Goal: Check status: Check status

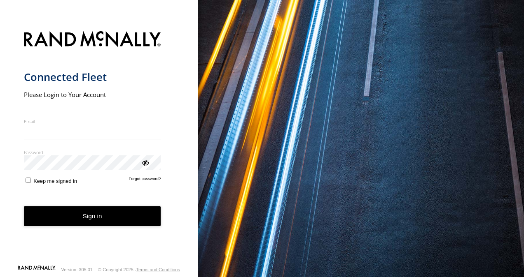
click at [347, 139] on div "You are using a web browser that is not supported by this application. This web…" at bounding box center [361, 138] width 326 height 277
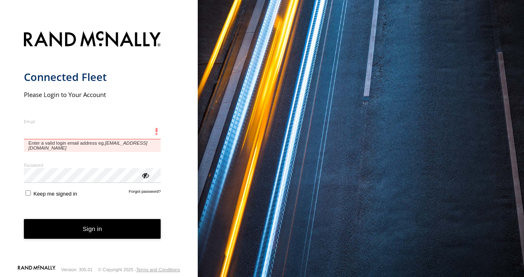
click at [78, 135] on input "Email" at bounding box center [92, 132] width 137 height 15
paste input "**********"
type input "**********"
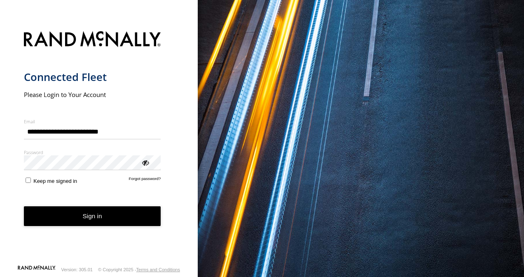
click at [523, 30] on html "**********" at bounding box center [262, 138] width 524 height 277
click at [151, 217] on button "Sign in" at bounding box center [92, 217] width 137 height 20
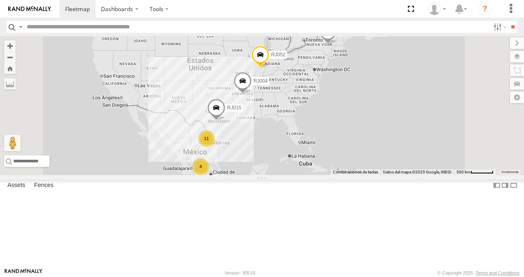
click at [56, 30] on input "text" at bounding box center [256, 27] width 466 height 12
click at [508, 21] on input "**" at bounding box center [512, 27] width 9 height 12
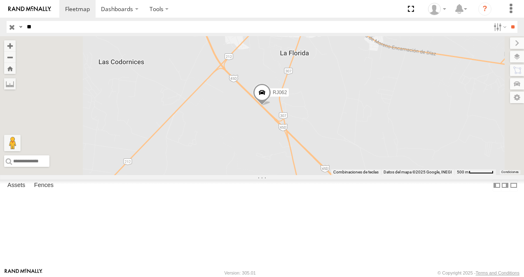
click at [0, 0] on div "XPD GLOBAL" at bounding box center [0, 0] width 0 height 0
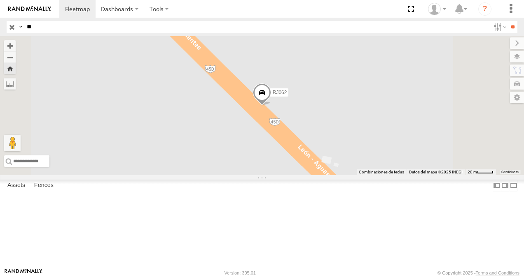
click at [271, 106] on span at bounding box center [262, 95] width 18 height 22
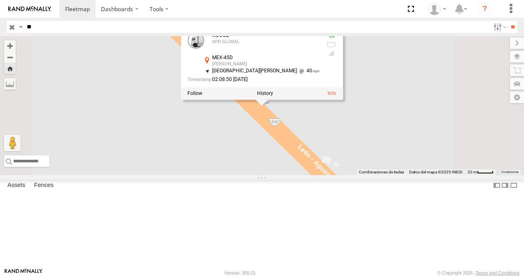
drag, startPoint x: 342, startPoint y: 112, endPoint x: 393, endPoint y: 110, distance: 51.1
click at [319, 67] on div "[PERSON_NAME]" at bounding box center [265, 64] width 107 height 5
copy div "[PERSON_NAME]"
click at [71, 26] on input "**" at bounding box center [256, 27] width 466 height 12
type input "*"
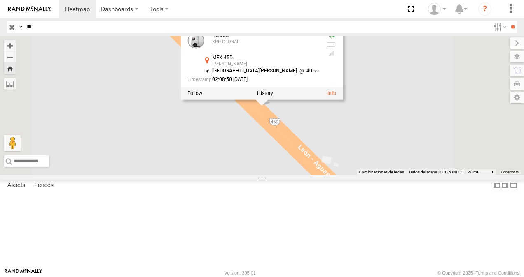
type input "**"
click at [508, 21] on input "**" at bounding box center [512, 27] width 9 height 12
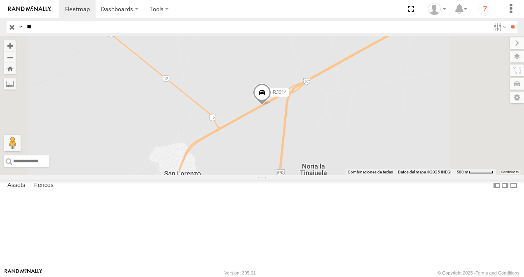
click at [0, 0] on div "RJ014 XPD GLOBAL" at bounding box center [0, 0] width 0 height 0
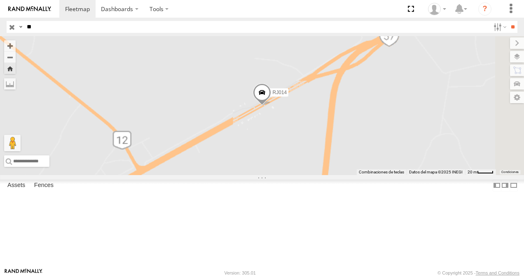
click at [343, 128] on div "RJ014" at bounding box center [262, 105] width 524 height 139
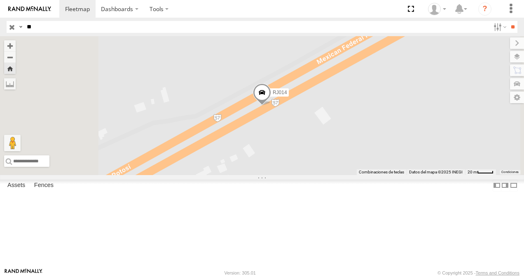
click at [271, 106] on span at bounding box center [262, 95] width 18 height 22
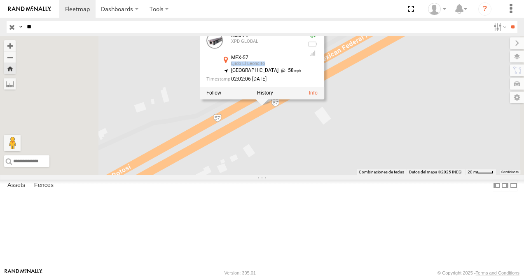
drag, startPoint x: 340, startPoint y: 113, endPoint x: 379, endPoint y: 112, distance: 38.7
click at [301, 68] on div "MEX-57 Ejido El Leoncito 22.57175 , -100.62989" at bounding box center [261, 62] width 80 height 13
copy div "Ejido El Leoncito"
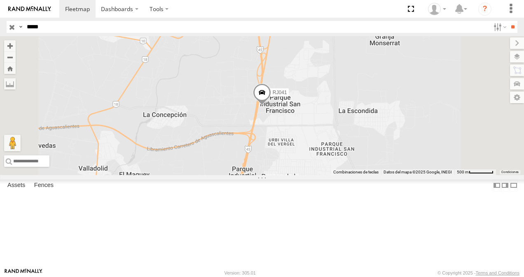
click at [0, 0] on div "Asset Current Location" at bounding box center [0, 0] width 0 height 0
click at [0, 0] on div "RJ041 XPD GLOBAL" at bounding box center [0, 0] width 0 height 0
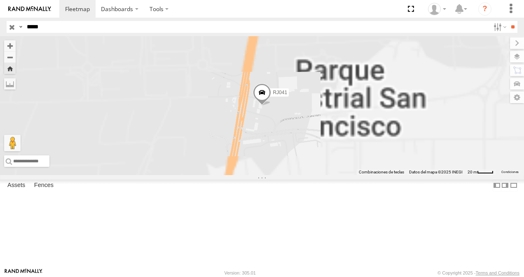
click at [271, 106] on span at bounding box center [262, 95] width 18 height 22
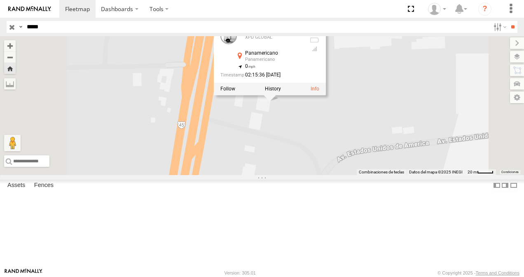
drag, startPoint x: 296, startPoint y: 209, endPoint x: 310, endPoint y: 202, distance: 15.8
click at [310, 175] on div "RJ041 RJ041 XPD GLOBAL Panamericano Panamericano 22.037 , -102.28007 0 02:15:36…" at bounding box center [262, 105] width 524 height 139
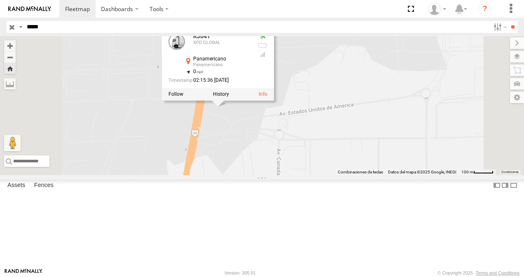
drag, startPoint x: 289, startPoint y: 163, endPoint x: 301, endPoint y: 158, distance: 13.8
click at [301, 158] on div "RJ041 RJ041 XPD GLOBAL Panamericano Panamericano 22.037 , -102.28007 0 02:15:36…" at bounding box center [262, 105] width 524 height 139
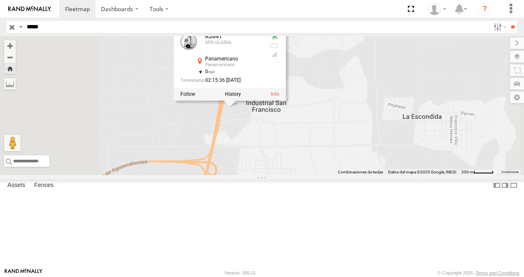
drag, startPoint x: 299, startPoint y: 179, endPoint x: 327, endPoint y: 175, distance: 28.7
click at [327, 175] on div "RJ041 RJ041 XPD GLOBAL Panamericano Panamericano 22.037 , -102.28007 0 02:15:36…" at bounding box center [262, 105] width 524 height 139
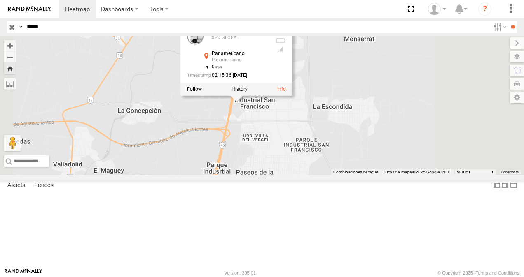
drag, startPoint x: 315, startPoint y: 184, endPoint x: 327, endPoint y: 168, distance: 20.7
click at [327, 168] on div "RJ041 RJ041 XPD GLOBAL Panamericano Panamericano 22.037 , -102.28007 0 02:15:36…" at bounding box center [262, 105] width 524 height 139
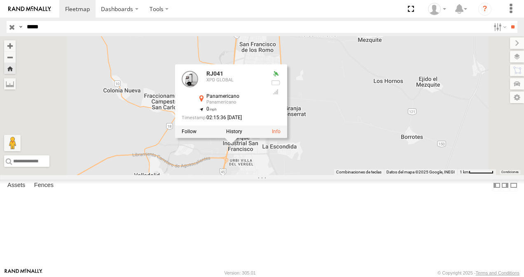
drag, startPoint x: 313, startPoint y: 223, endPoint x: 319, endPoint y: 229, distance: 8.8
click at [319, 175] on div "RJ041 RJ041 XPD GLOBAL Panamericano Panamericano 22.037 , -102.28007 0 02:15:36…" at bounding box center [262, 105] width 524 height 139
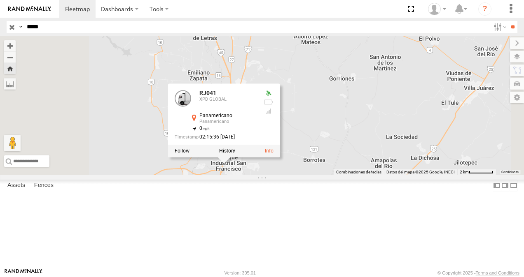
click at [319, 175] on div "RJ041 RJ041 XPD GLOBAL Panamericano Panamericano 22.037 , -102.28007 0 02:15:36…" at bounding box center [262, 105] width 524 height 139
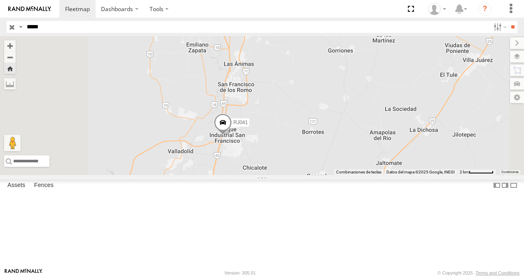
drag, startPoint x: 306, startPoint y: 221, endPoint x: 308, endPoint y: 188, distance: 33.8
click at [308, 175] on div "RJ041" at bounding box center [262, 105] width 524 height 139
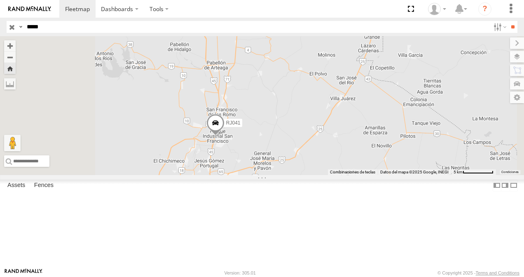
drag, startPoint x: 308, startPoint y: 188, endPoint x: 291, endPoint y: 195, distance: 18.3
click at [291, 175] on div "RJ041" at bounding box center [262, 105] width 524 height 139
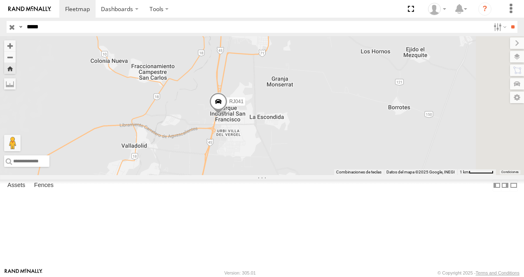
drag, startPoint x: 326, startPoint y: 188, endPoint x: 247, endPoint y: 201, distance: 80.2
click at [247, 175] on div "RJ041" at bounding box center [262, 105] width 524 height 139
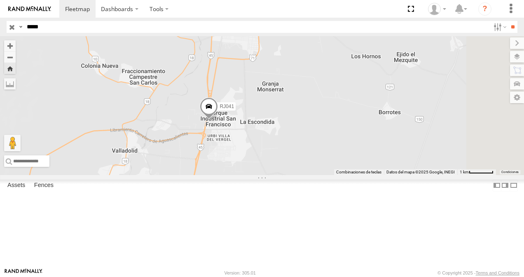
drag, startPoint x: 301, startPoint y: 174, endPoint x: 286, endPoint y: 179, distance: 16.7
click at [286, 175] on div "RJ041" at bounding box center [262, 105] width 524 height 139
